Goal: Information Seeking & Learning: Learn about a topic

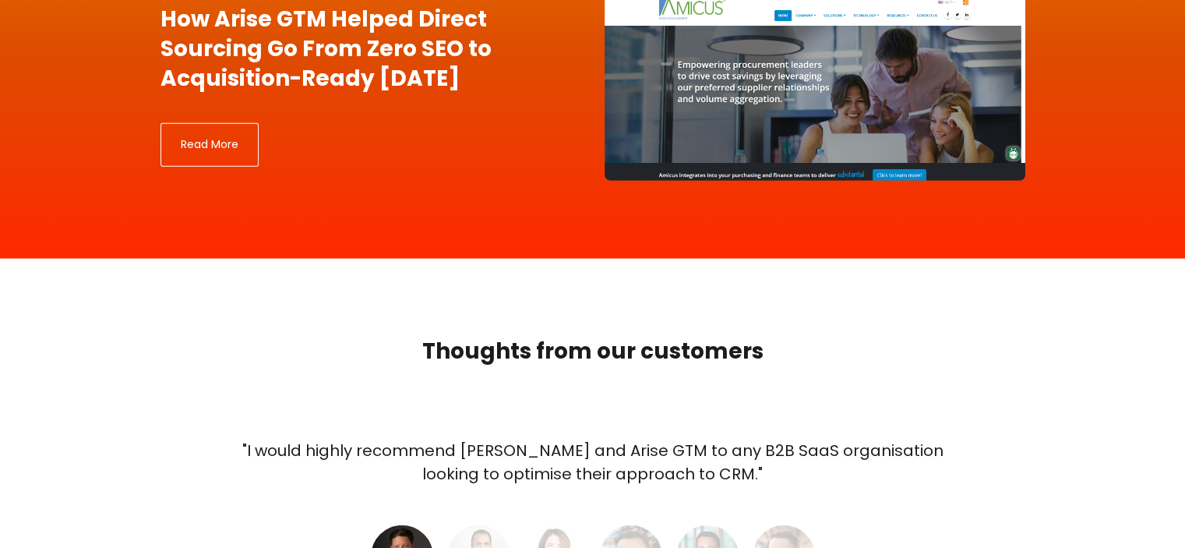
scroll to position [4647, 0]
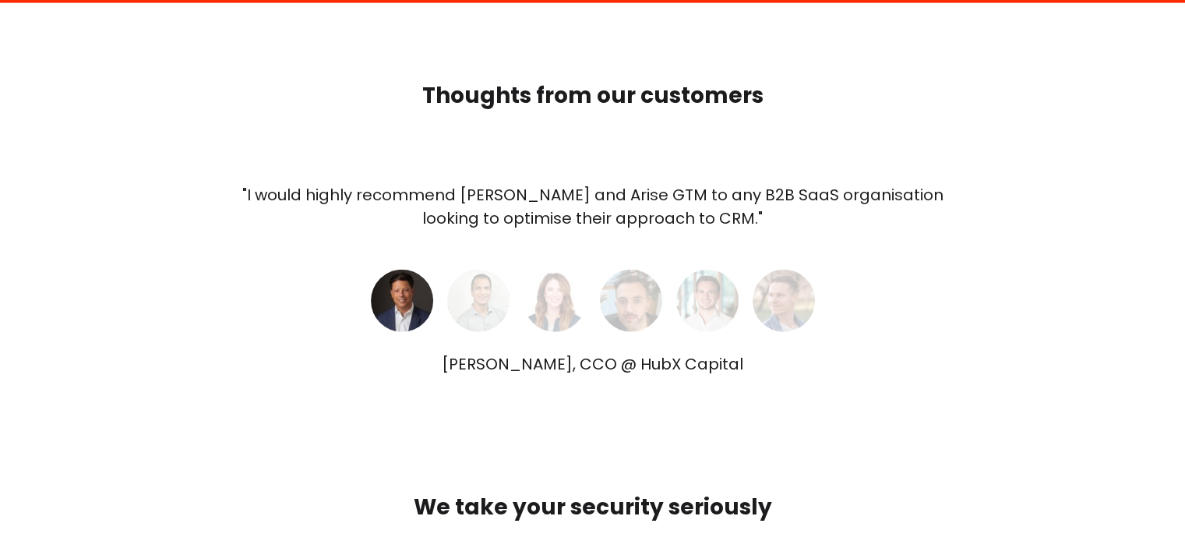
drag, startPoint x: 729, startPoint y: 364, endPoint x: 622, endPoint y: 364, distance: 107.5
click at [622, 364] on div "[PERSON_NAME], CCO @ HubX Capital" at bounding box center [593, 363] width 717 height 23
click at [482, 298] on img at bounding box center [478, 301] width 62 height 62
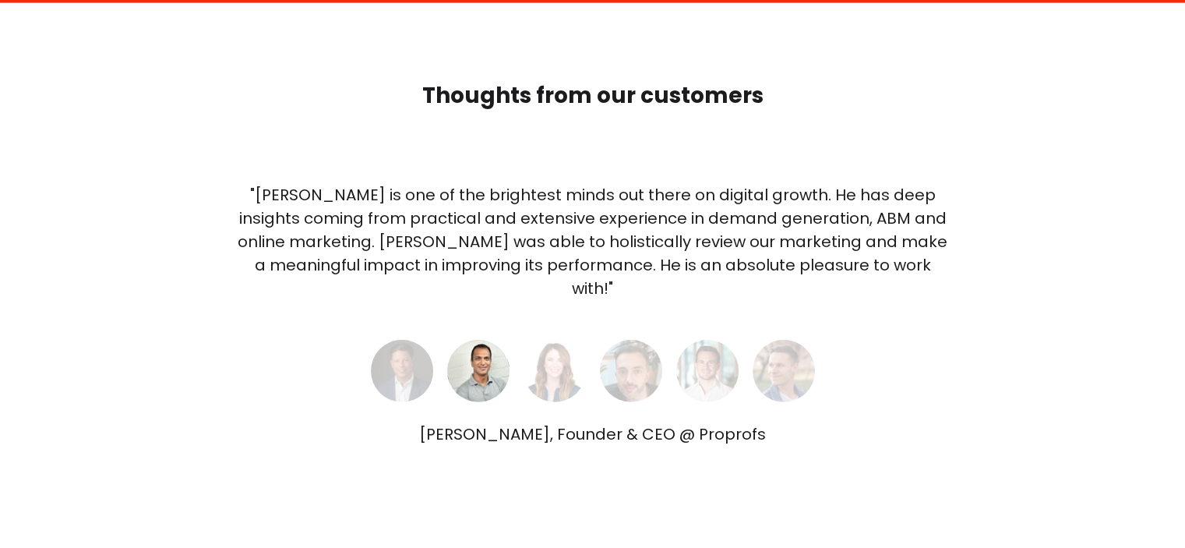
click at [754, 422] on div "[PERSON_NAME], Founder & CEO @ Proprofs" at bounding box center [593, 433] width 717 height 23
click at [731, 422] on div "[PERSON_NAME], Founder & CEO @ Proprofs" at bounding box center [593, 433] width 717 height 23
click at [577, 358] on img at bounding box center [555, 371] width 62 height 62
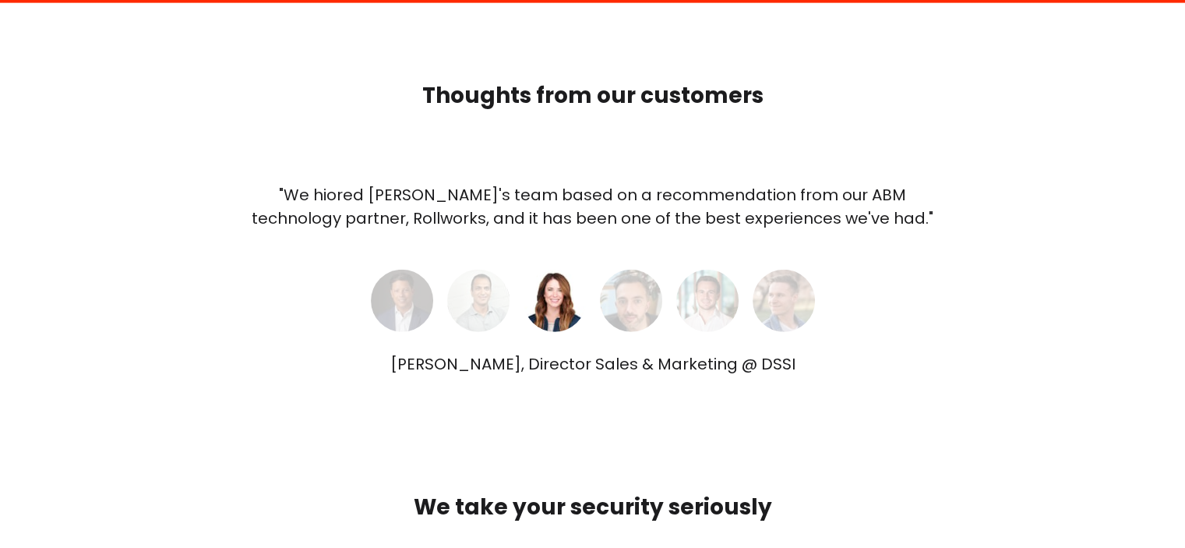
click at [778, 364] on div "[PERSON_NAME], Director Sales & Marketing @ DSSI" at bounding box center [593, 363] width 717 height 23
click at [645, 302] on img at bounding box center [631, 301] width 62 height 62
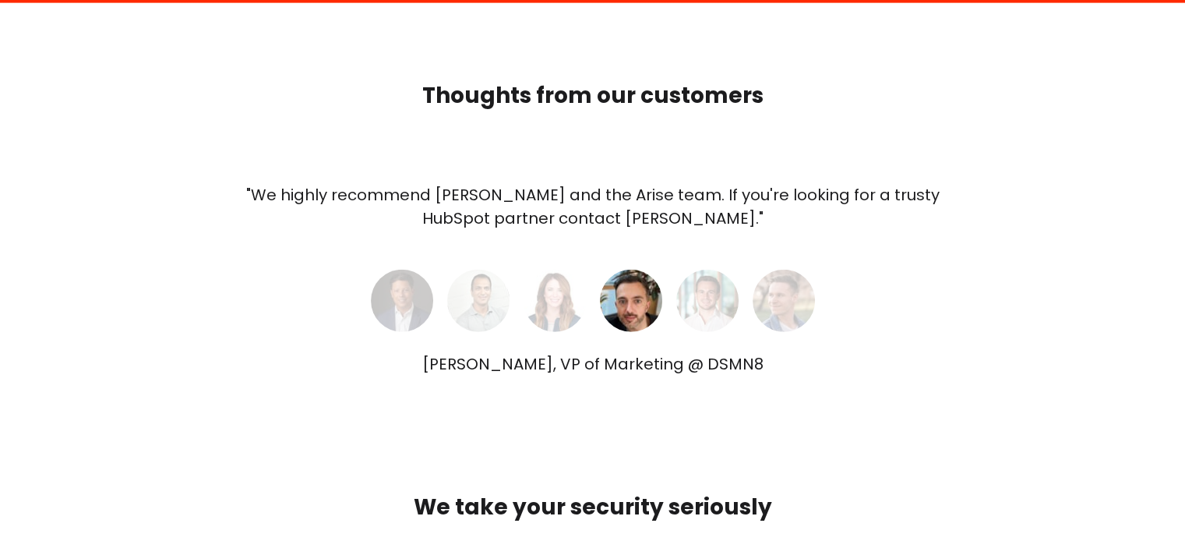
click at [711, 370] on div "[PERSON_NAME], VP of Marketing @ DSMN8" at bounding box center [593, 363] width 717 height 23
click at [561, 302] on img at bounding box center [555, 301] width 62 height 62
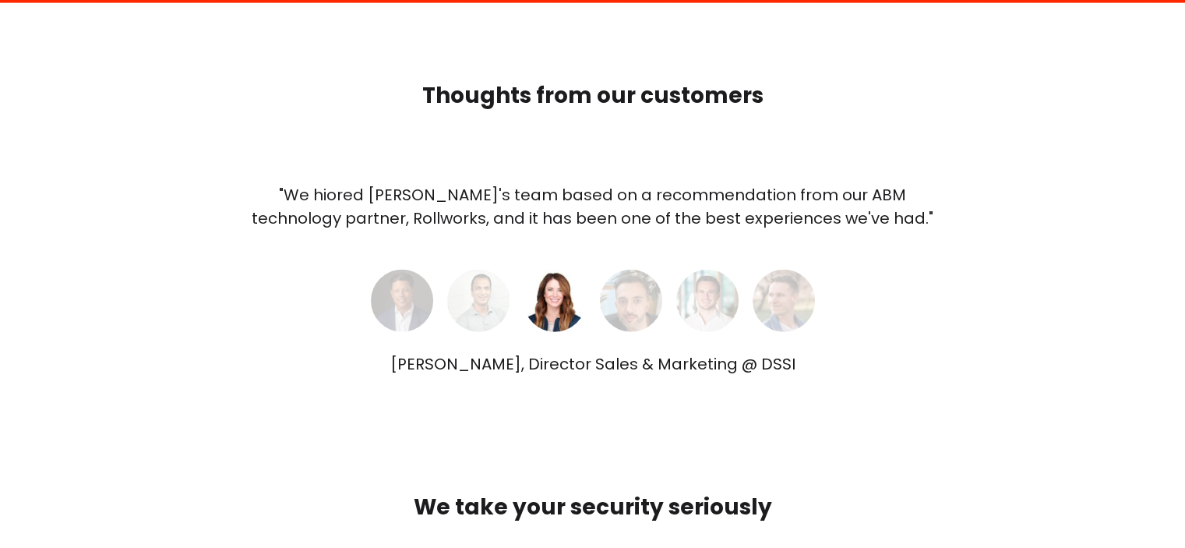
click at [708, 298] on img at bounding box center [707, 301] width 62 height 62
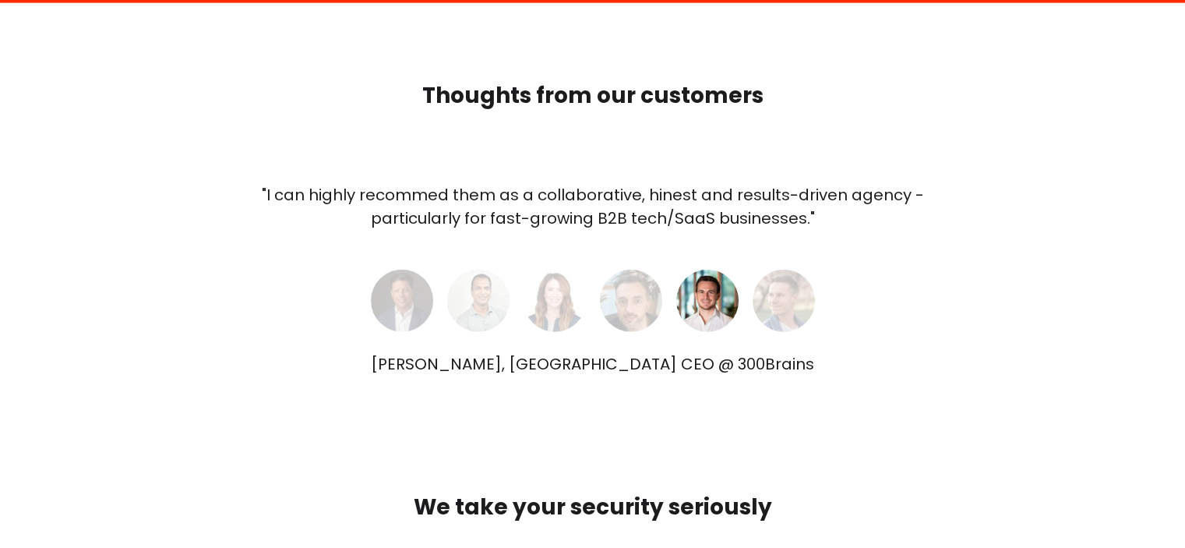
click at [695, 361] on div "[PERSON_NAME], [GEOGRAPHIC_DATA] CEO @ 300Brains" at bounding box center [593, 363] width 717 height 23
click at [772, 302] on img at bounding box center [784, 301] width 62 height 62
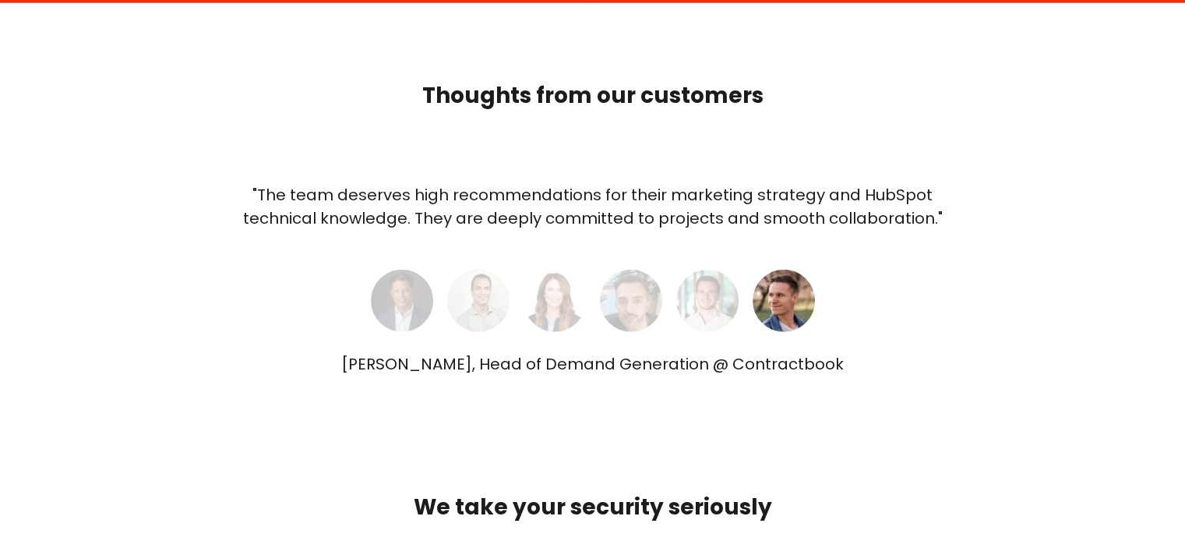
click at [760, 369] on div "[PERSON_NAME], Head of Demand Generation @ Contractbook" at bounding box center [593, 363] width 717 height 23
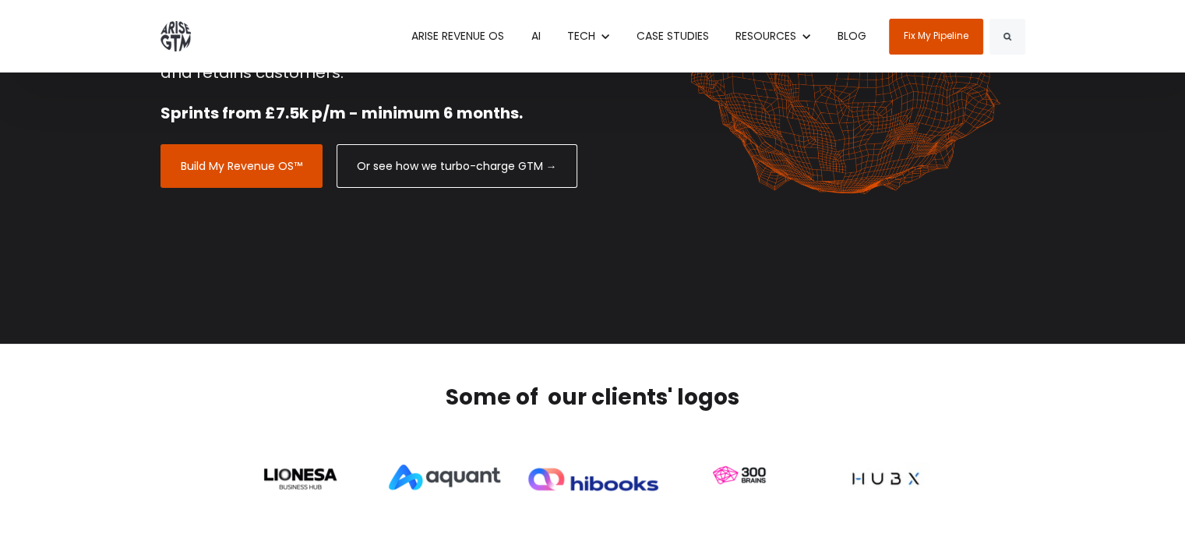
scroll to position [0, 0]
